Goal: Obtain resource: Obtain resource

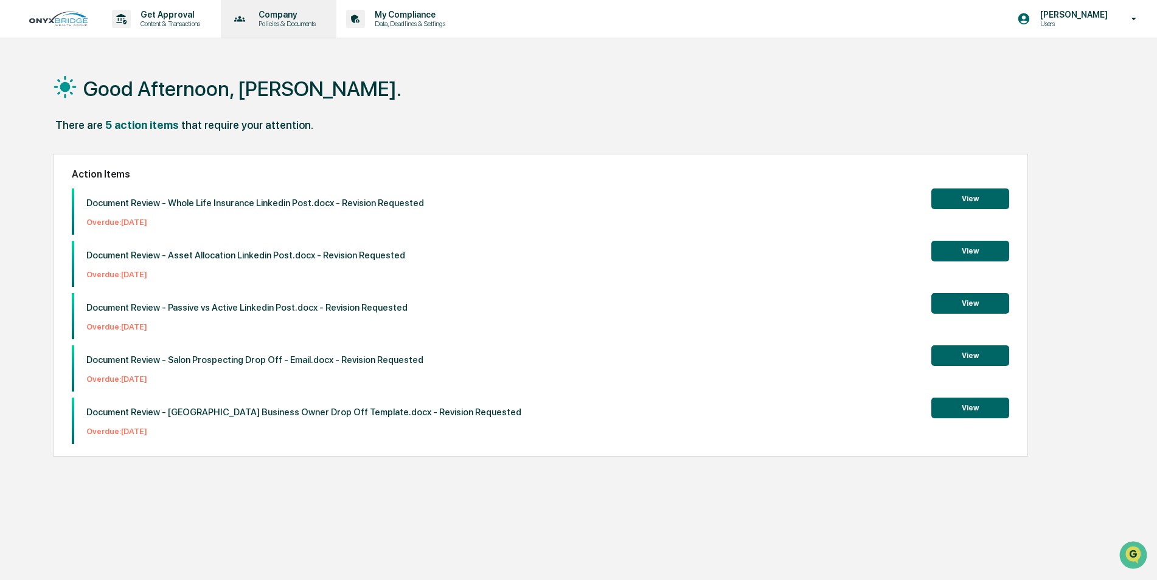
click at [262, 9] on div "Company Policies & Documents" at bounding box center [278, 19] width 104 height 38
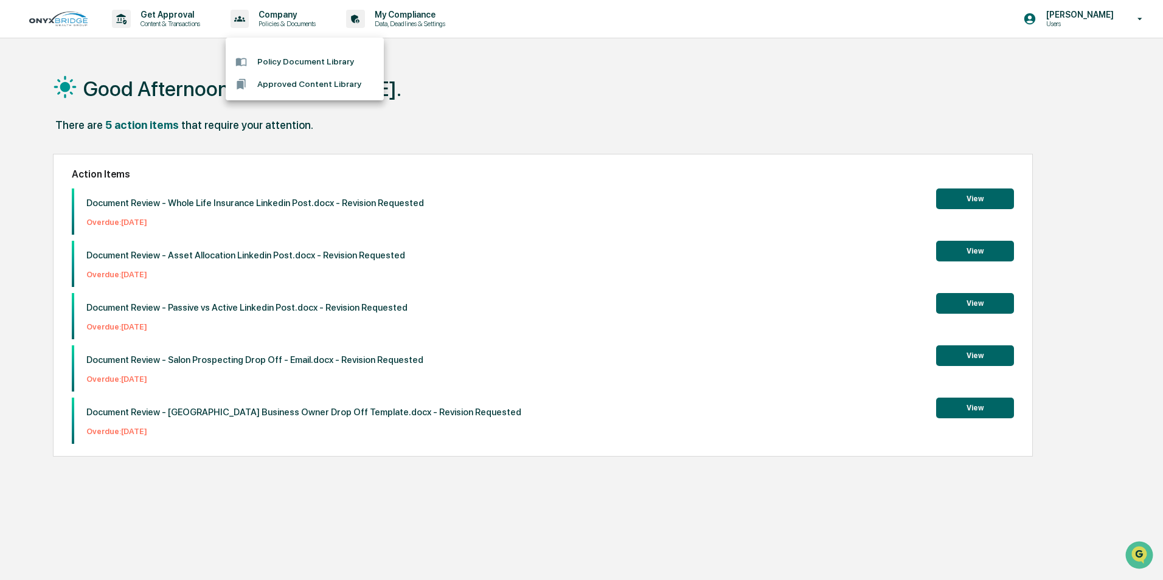
click at [161, 22] on div at bounding box center [581, 290] width 1163 height 580
click at [159, 19] on p "Content & Transactions" at bounding box center [168, 23] width 75 height 9
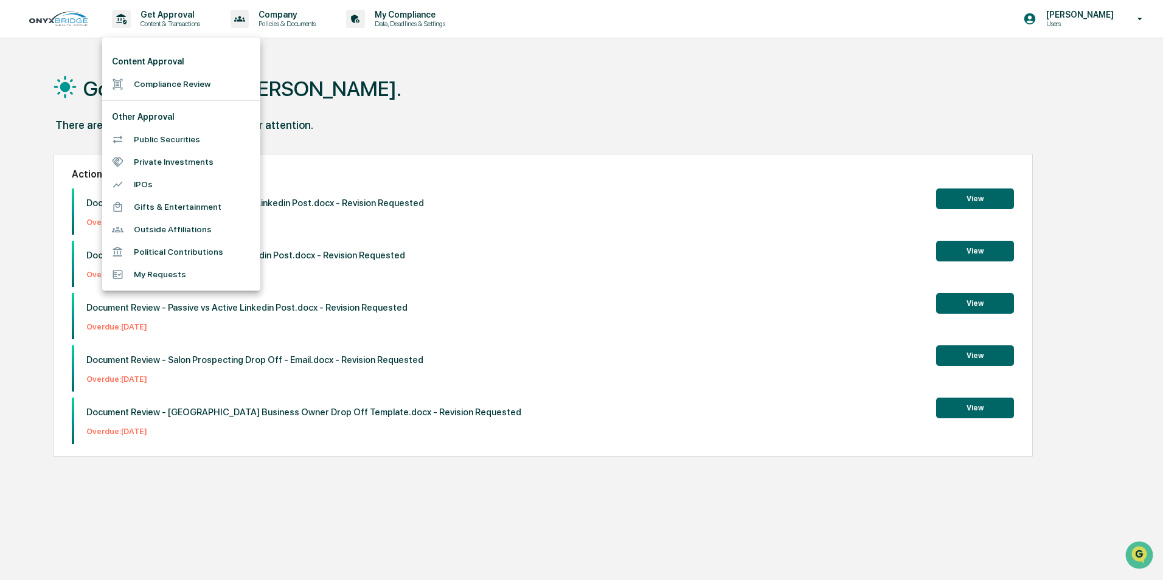
click at [406, 20] on div at bounding box center [581, 290] width 1163 height 580
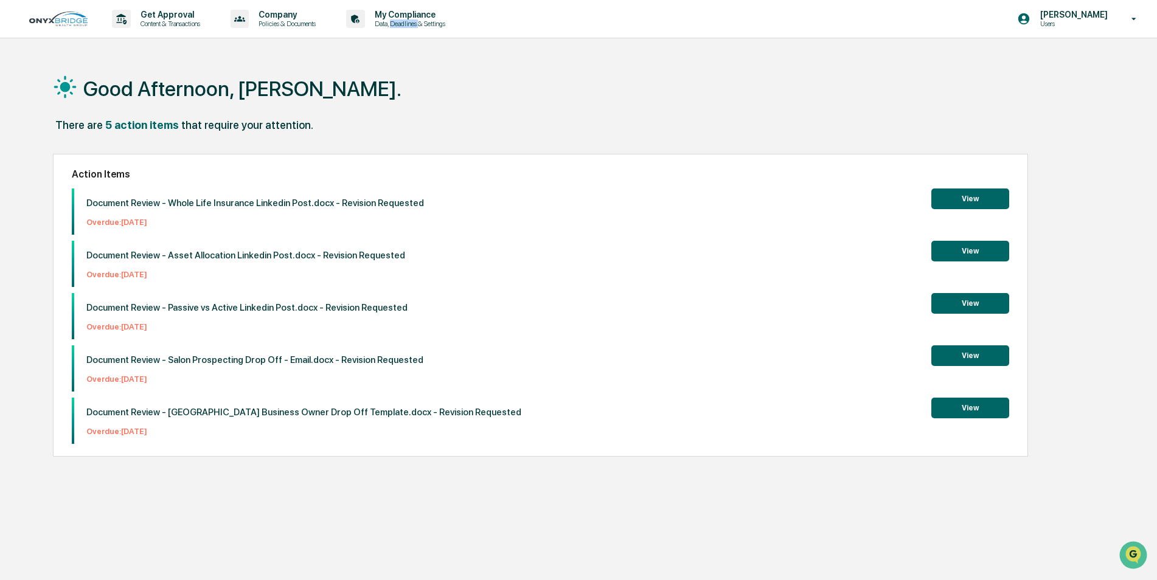
click at [406, 20] on p "Data, Deadlines & Settings" at bounding box center [408, 23] width 86 height 9
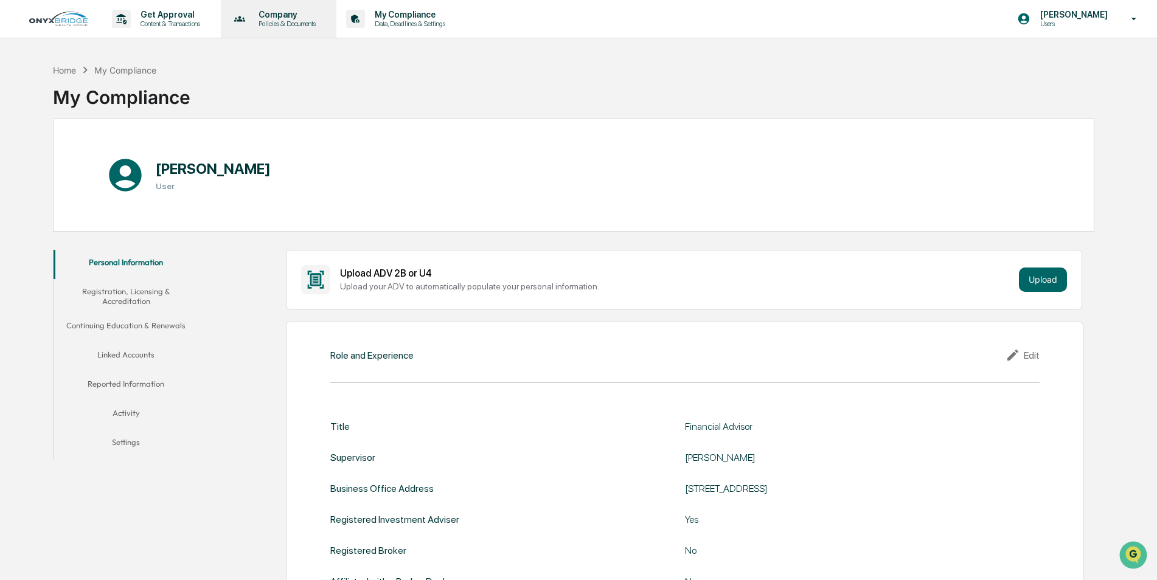
click at [271, 5] on div "Company Policies & Documents" at bounding box center [278, 19] width 104 height 38
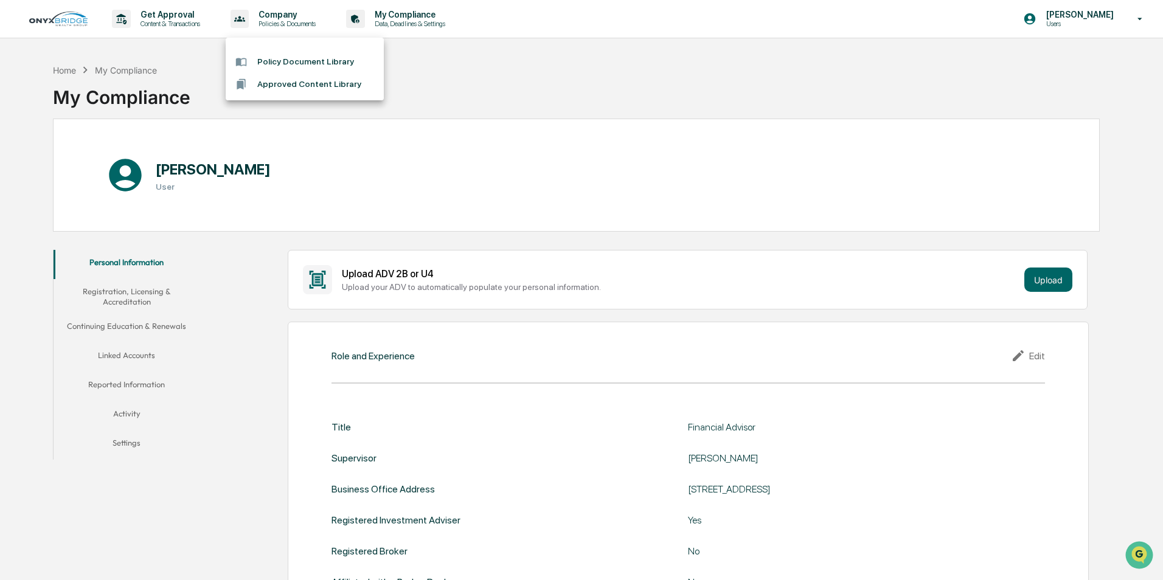
click at [293, 62] on li "Policy Document Library" at bounding box center [305, 61] width 158 height 23
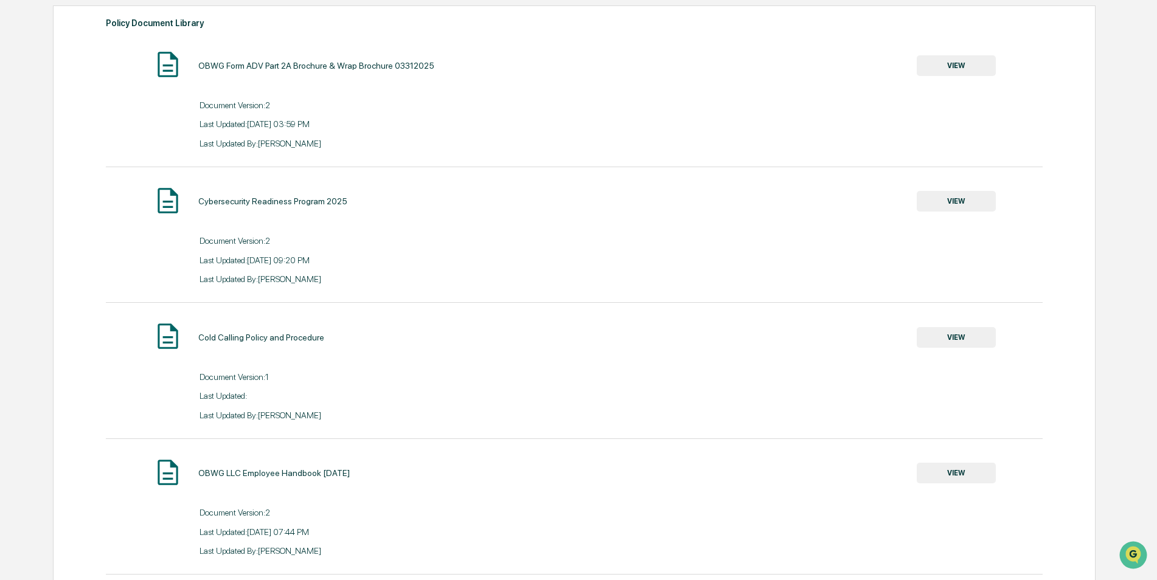
scroll to position [122, 0]
click at [942, 339] on button "VIEW" at bounding box center [956, 335] width 79 height 21
